Goal: Use online tool/utility: Utilize a website feature to perform a specific function

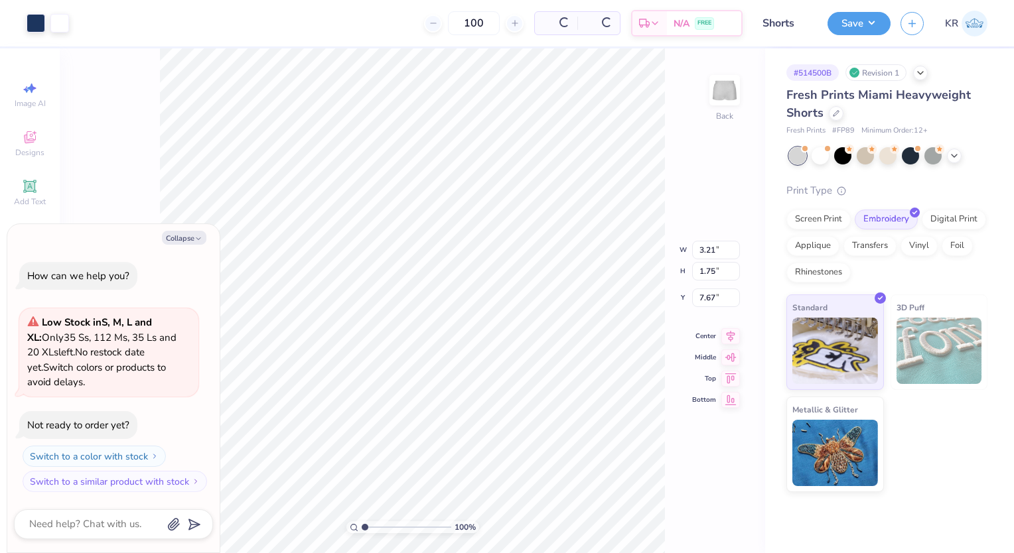
type textarea "x"
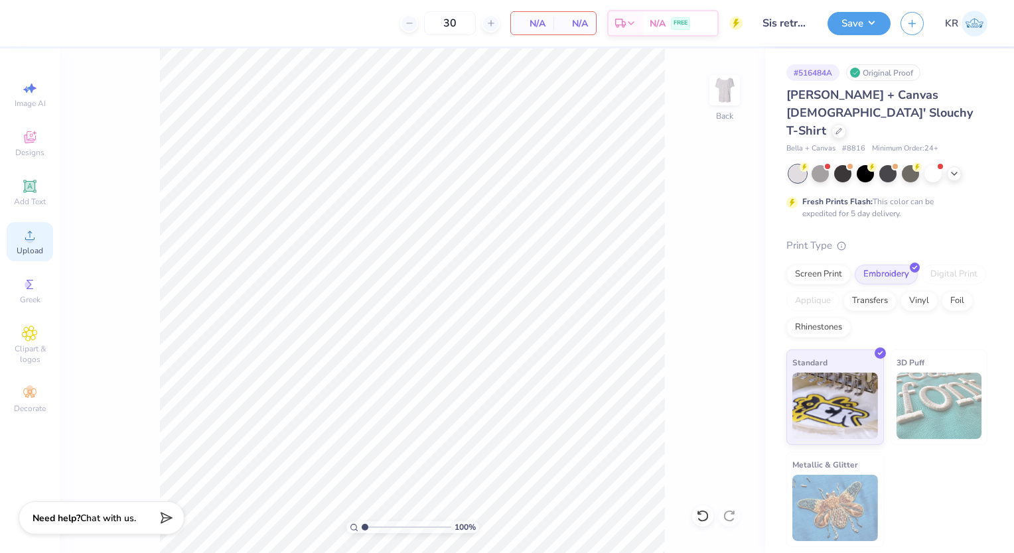
click at [31, 242] on circle at bounding box center [29, 239] width 7 height 7
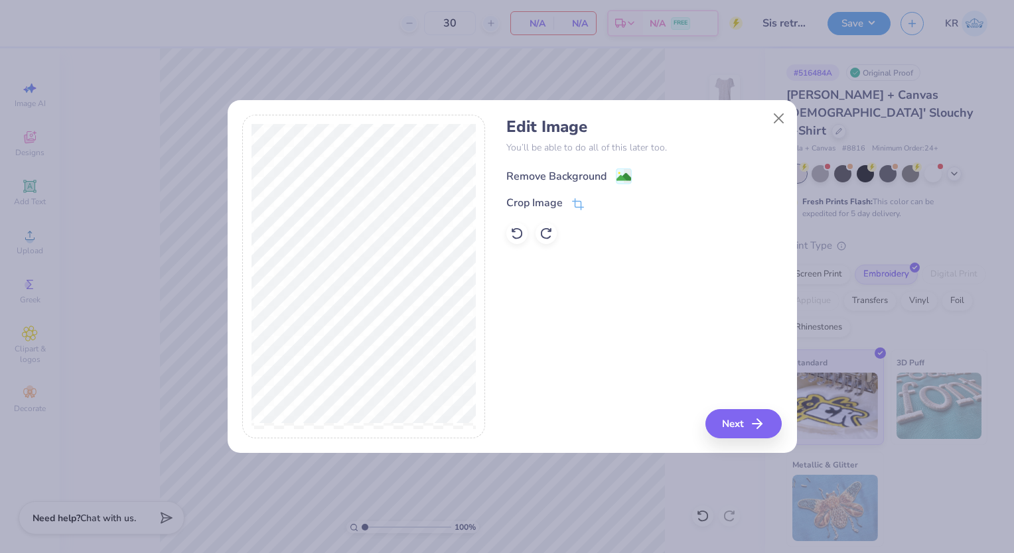
click at [622, 177] on image at bounding box center [623, 177] width 15 height 15
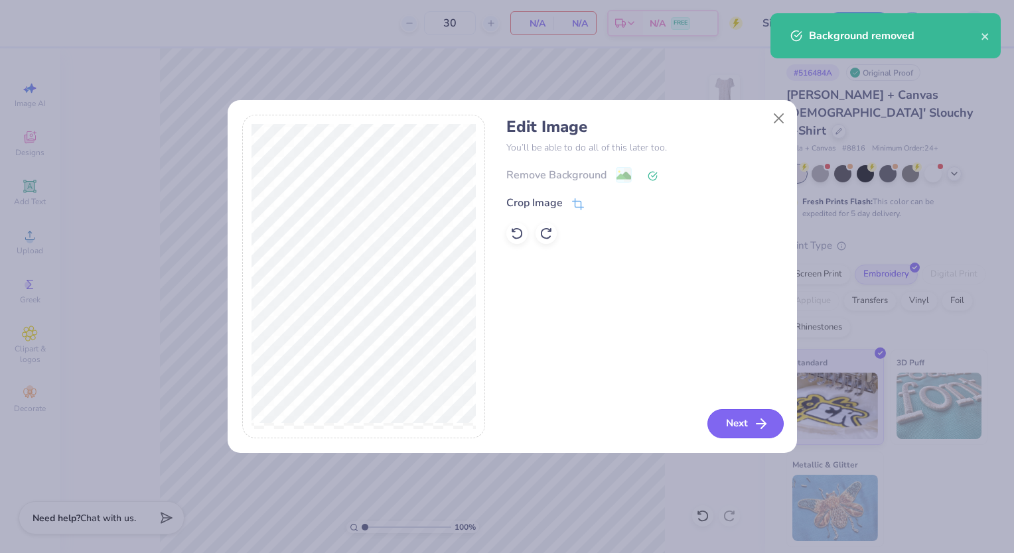
click at [740, 423] on button "Next" at bounding box center [745, 423] width 76 height 29
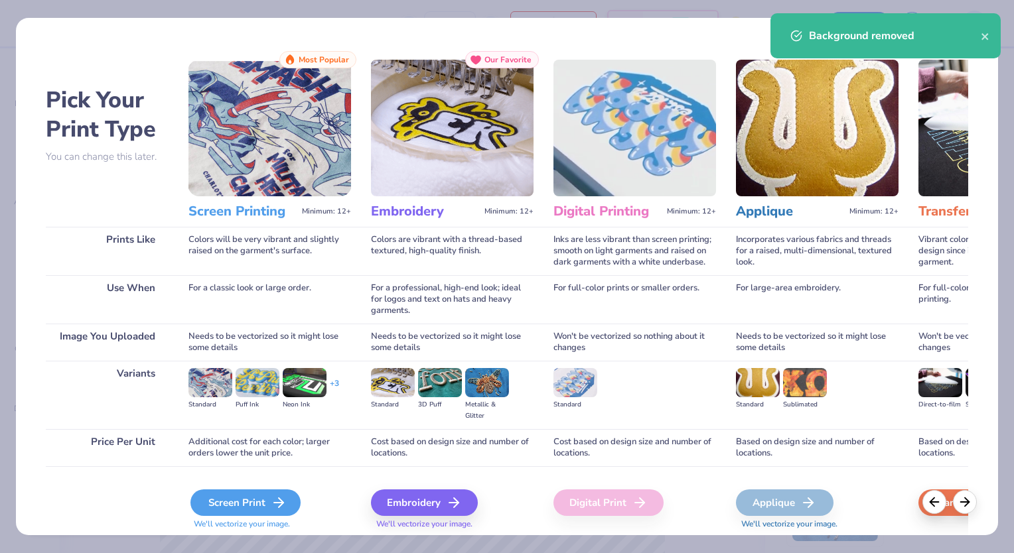
click at [271, 504] on icon at bounding box center [279, 503] width 16 height 16
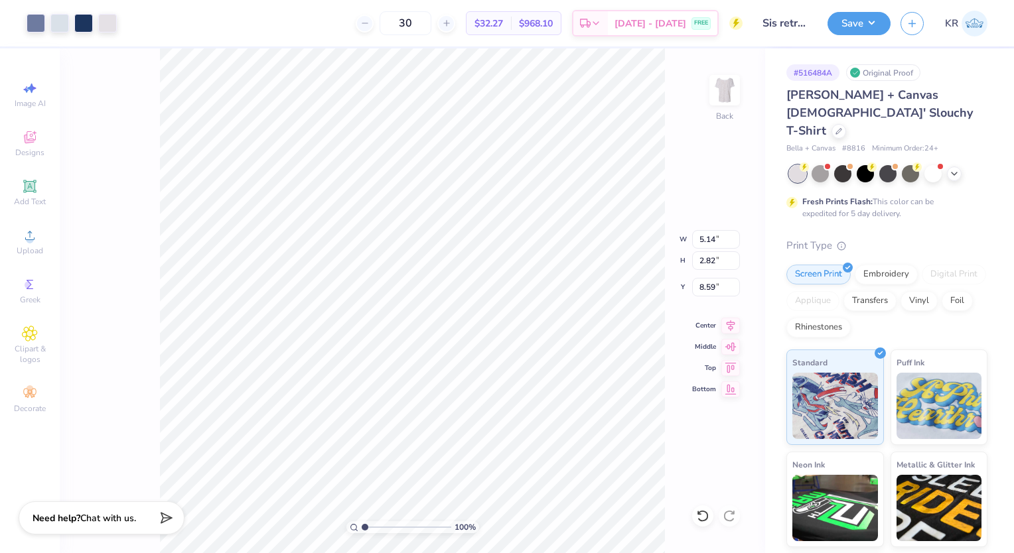
type input "2.26"
click at [851, 33] on div "Save" at bounding box center [858, 23] width 63 height 23
click at [852, 36] on div "Save KR" at bounding box center [920, 23] width 186 height 46
click at [846, 25] on button "Save" at bounding box center [858, 21] width 63 height 23
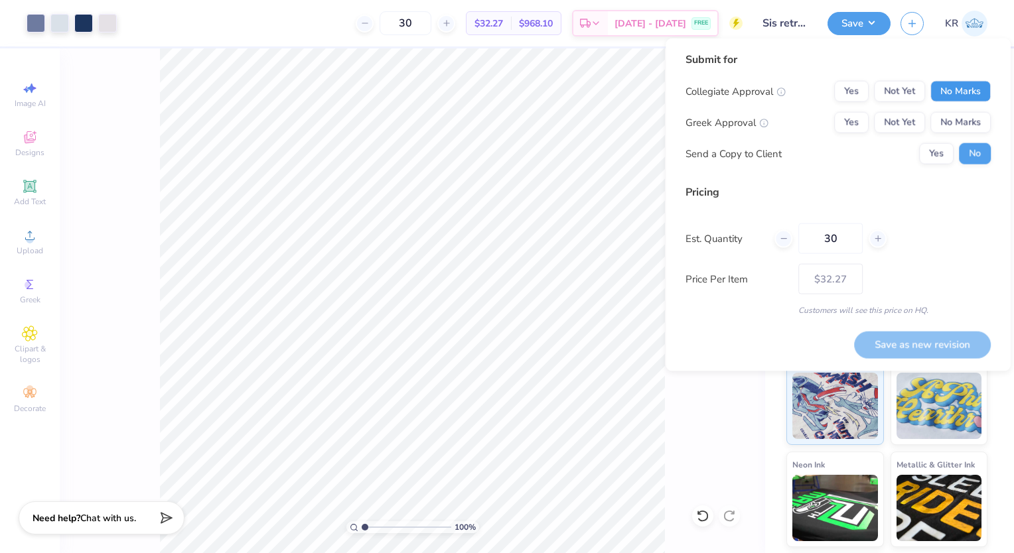
click at [959, 96] on button "No Marks" at bounding box center [960, 91] width 60 height 21
click at [862, 124] on button "Yes" at bounding box center [851, 122] width 34 height 21
click at [938, 150] on button "Yes" at bounding box center [936, 153] width 34 height 21
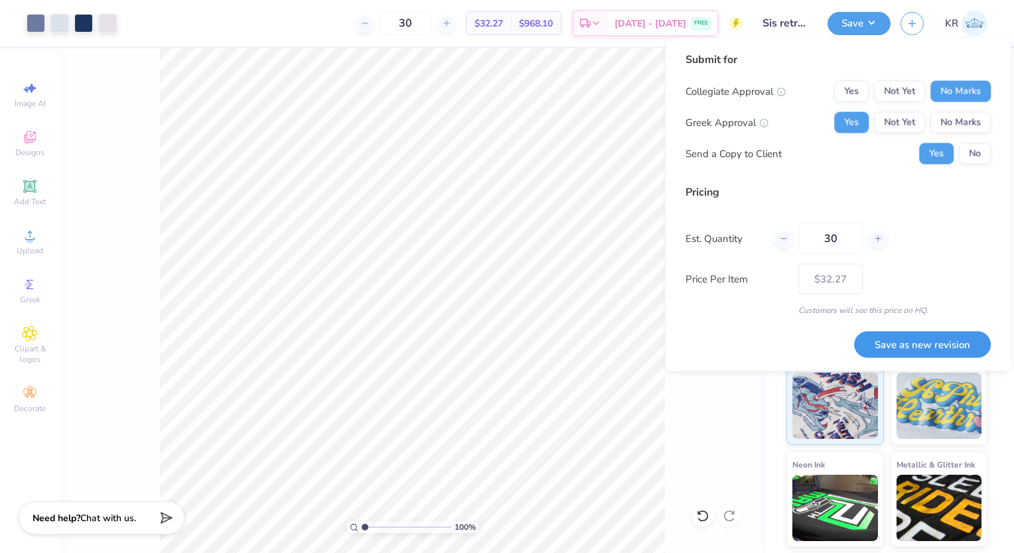
click at [939, 344] on button "Save as new revision" at bounding box center [922, 344] width 137 height 27
type input "$32.27"
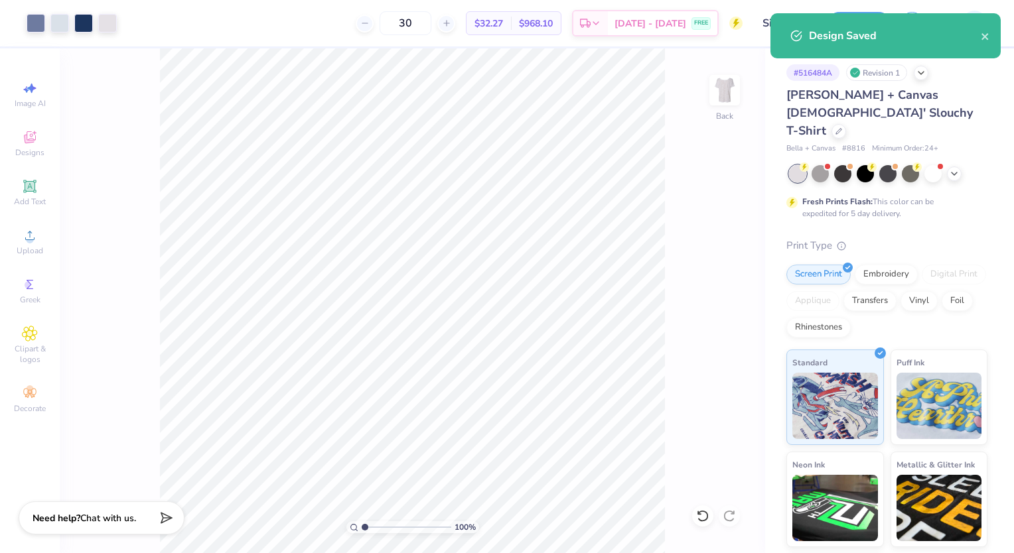
click at [865, 42] on div "Design Saved" at bounding box center [895, 36] width 172 height 16
